Goal: Find specific page/section: Find specific page/section

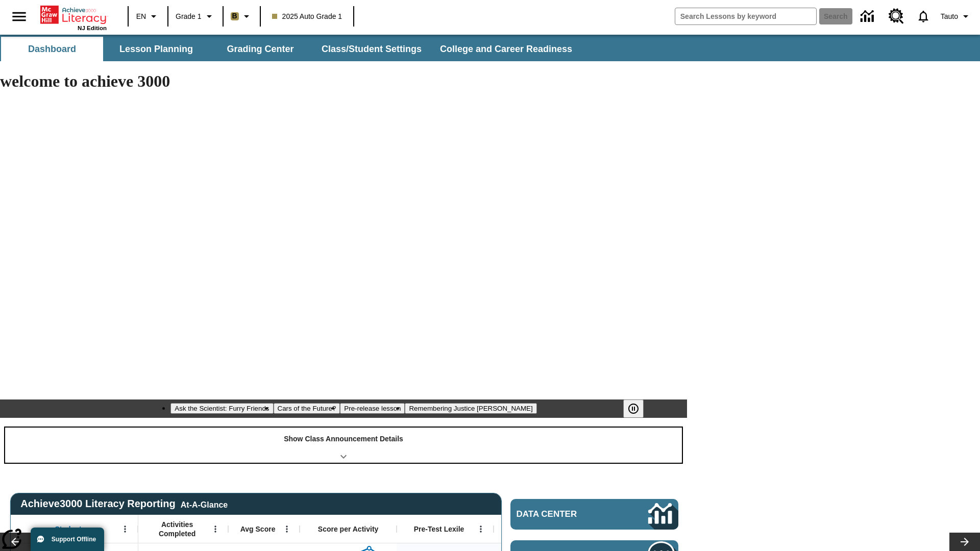
click at [343, 428] on div "Show Class Announcement Details" at bounding box center [343, 445] width 677 height 35
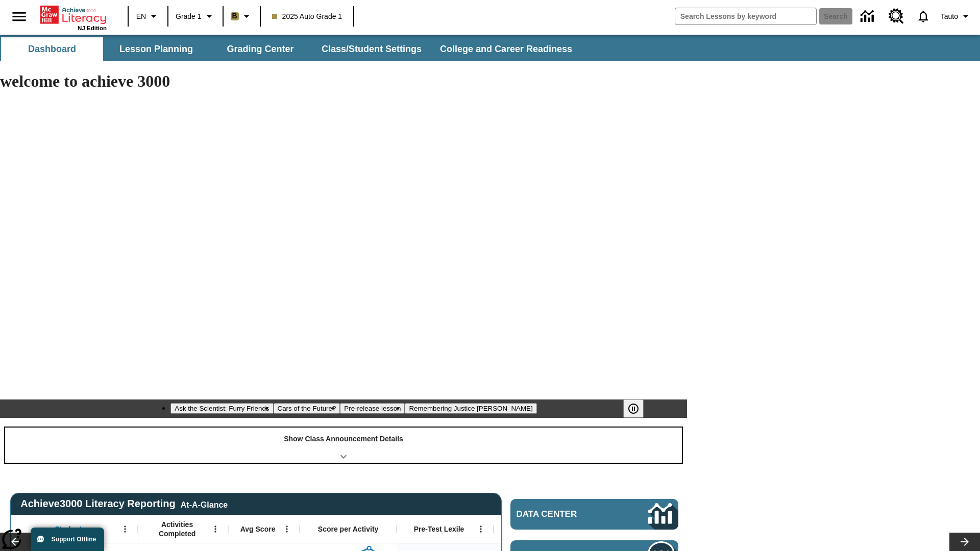
click at [343, 428] on div "Show Class Announcement Details" at bounding box center [343, 445] width 677 height 35
